Goal: Task Accomplishment & Management: Use online tool/utility

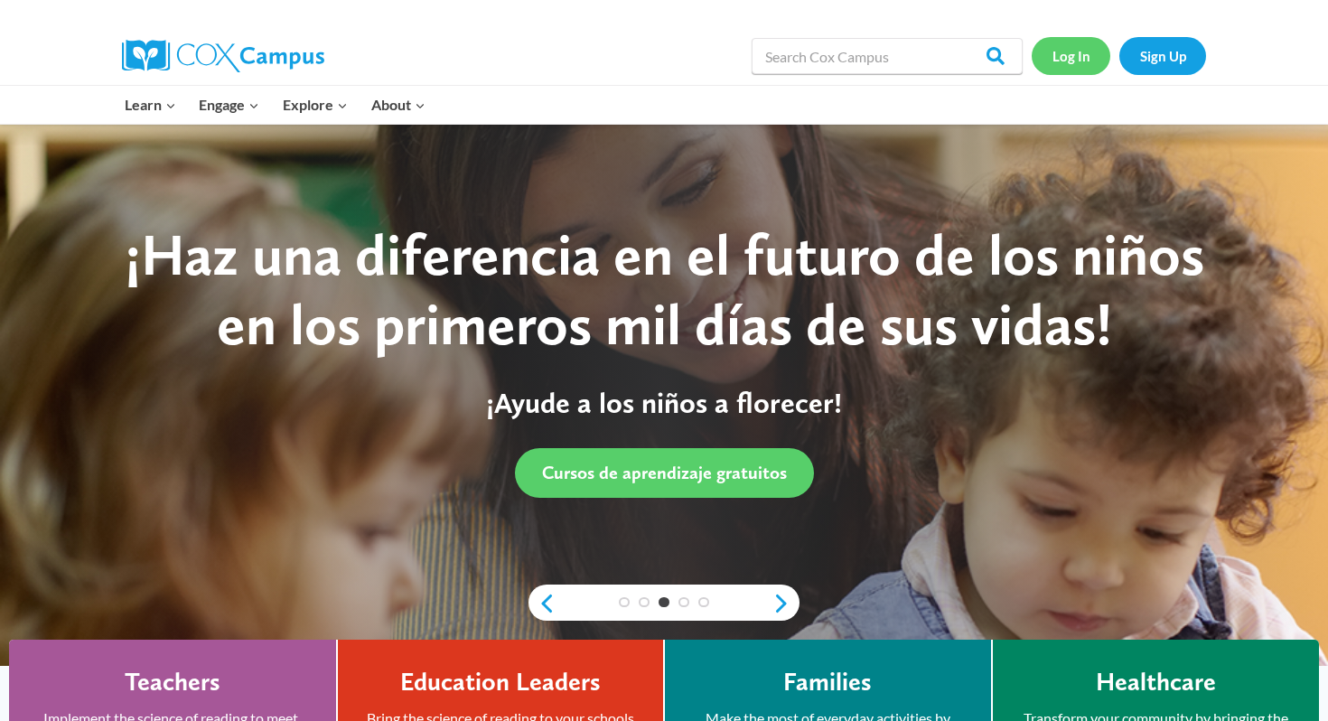
click at [1070, 51] on link "Log In" at bounding box center [1070, 55] width 79 height 37
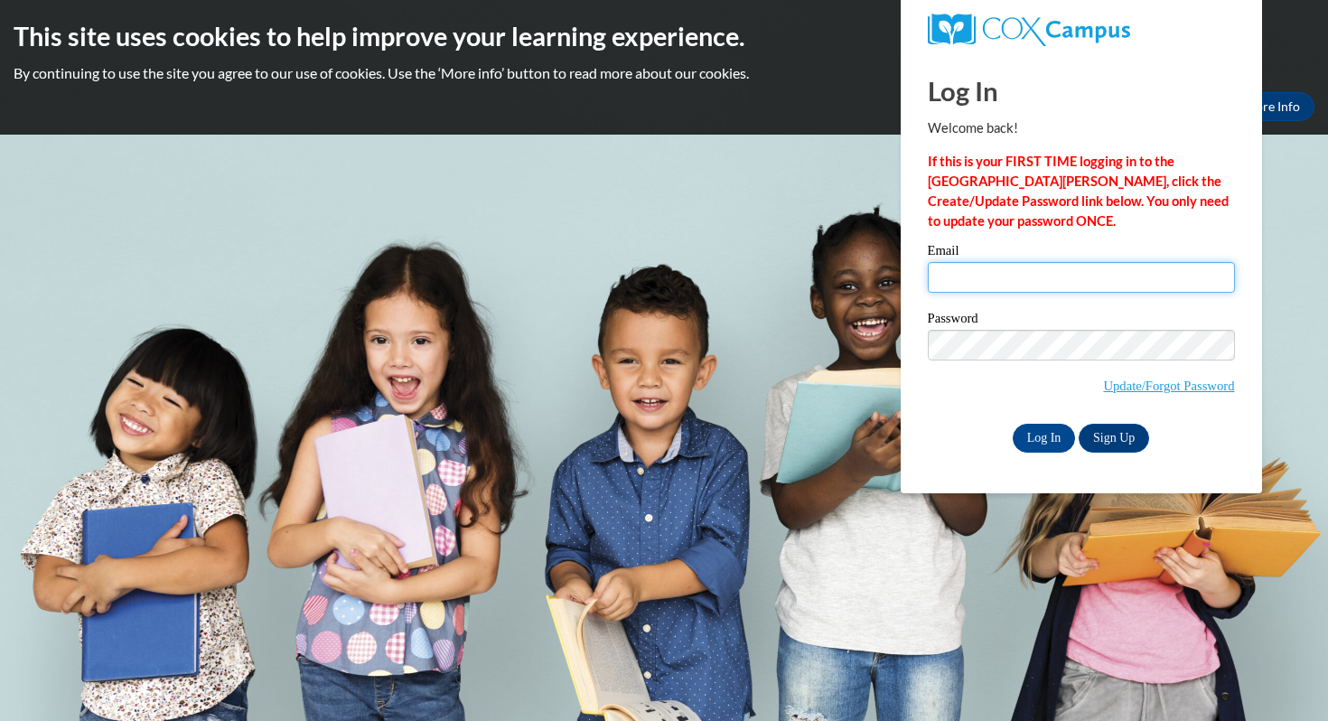
click at [946, 275] on input "Email" at bounding box center [1081, 277] width 307 height 31
type input "[EMAIL_ADDRESS][DOMAIN_NAME]"
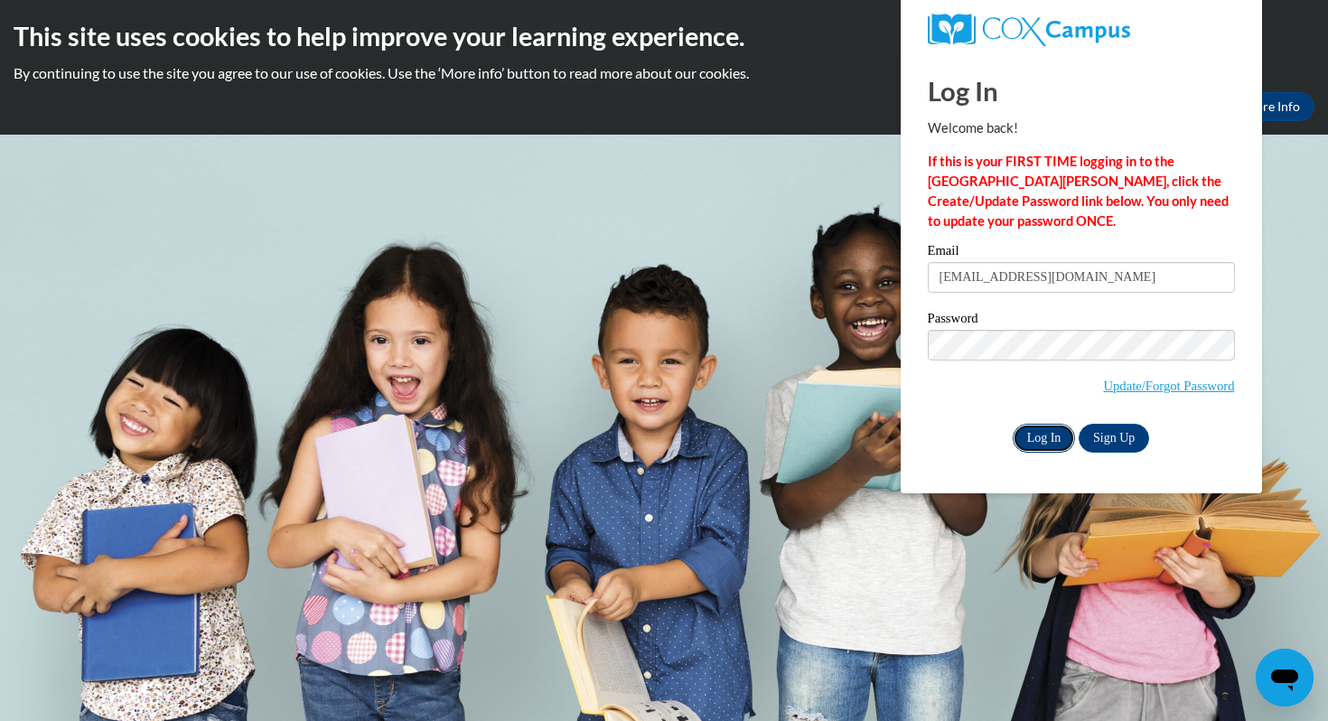
click at [1051, 438] on input "Log In" at bounding box center [1043, 438] width 63 height 29
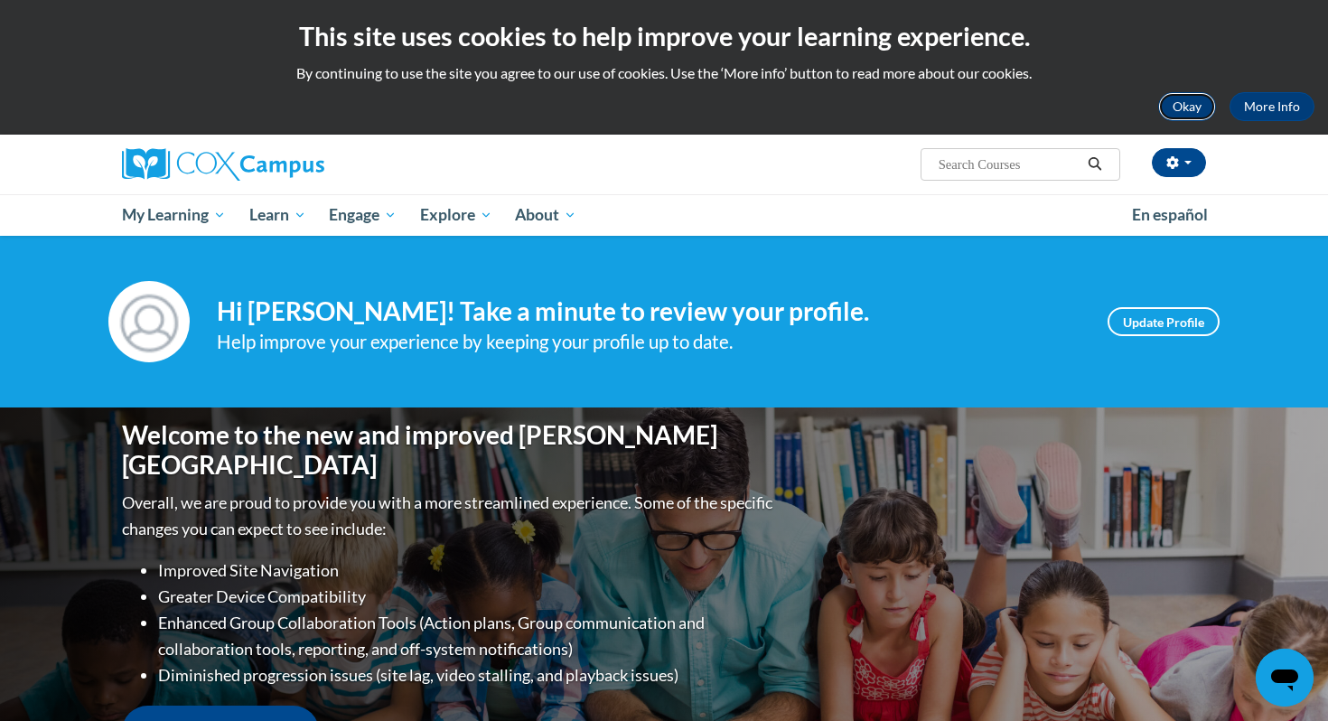
click at [1191, 104] on button "Okay" at bounding box center [1187, 106] width 58 height 29
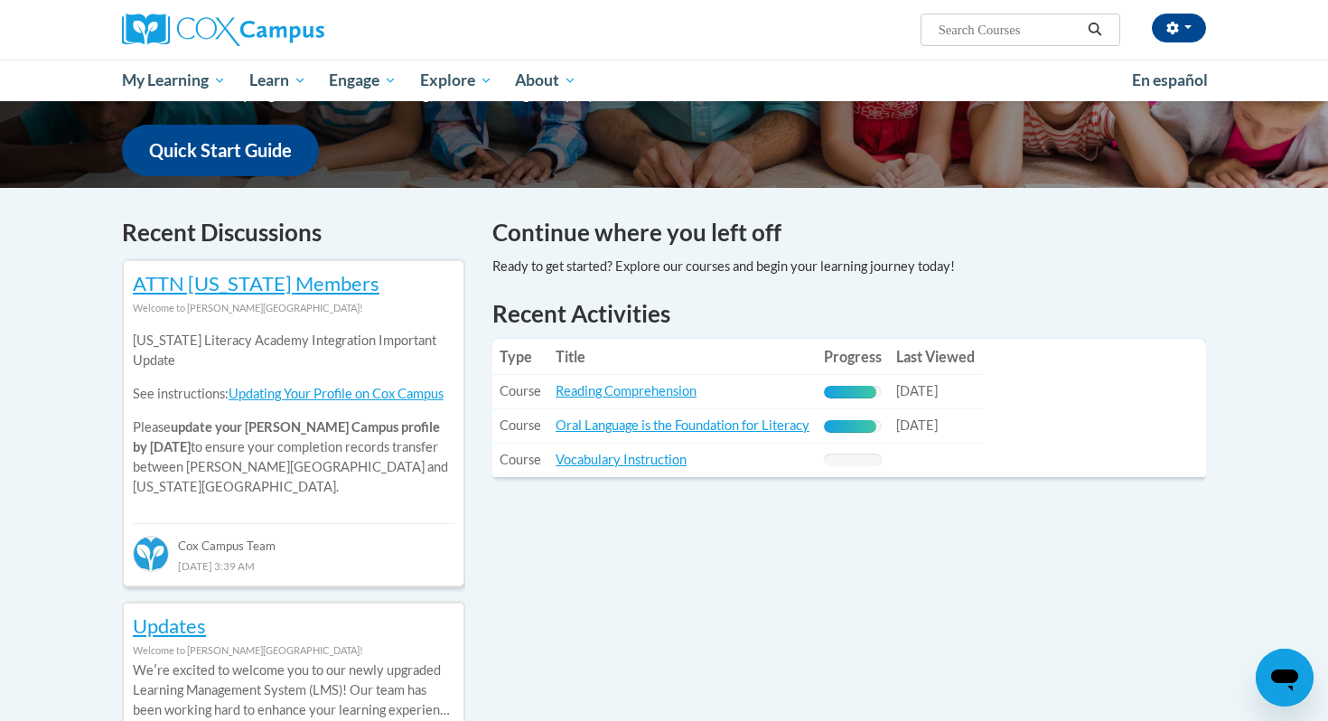
scroll to position [487, 0]
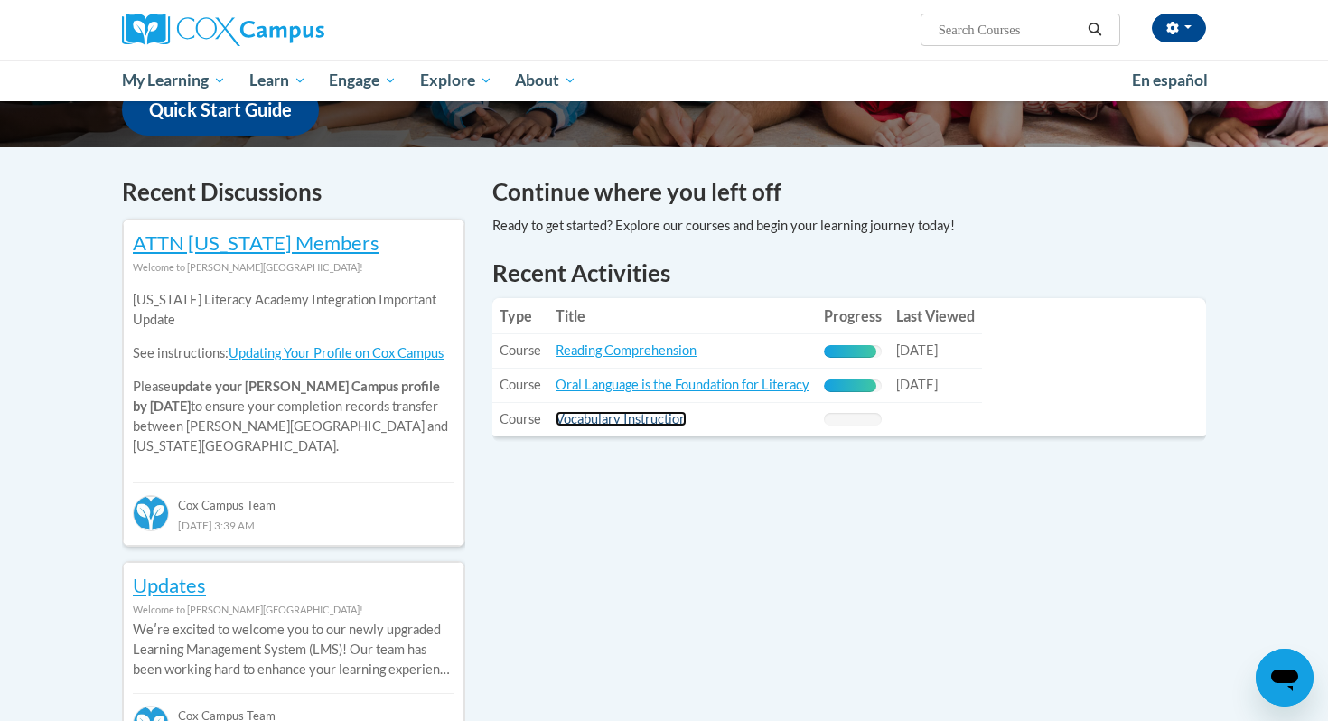
click at [643, 419] on link "Vocabulary Instruction" at bounding box center [620, 418] width 131 height 15
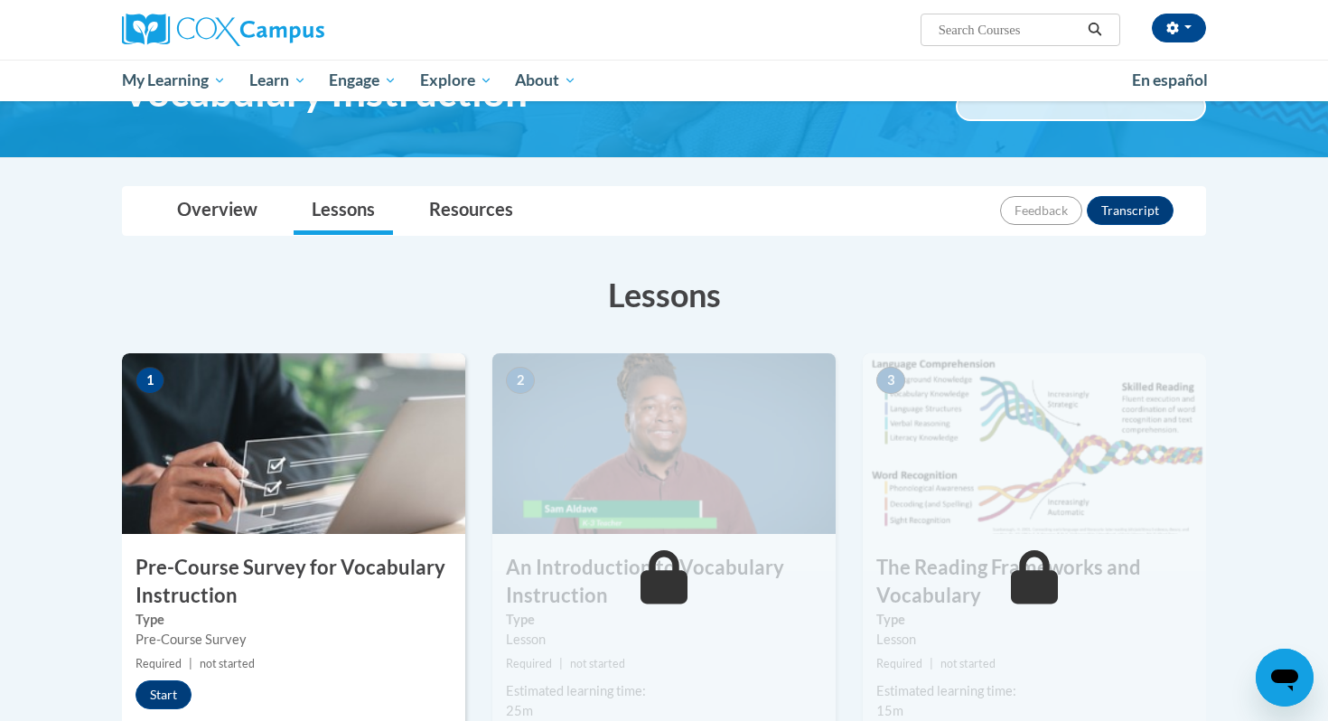
scroll to position [114, 0]
